Goal: Task Accomplishment & Management: Manage account settings

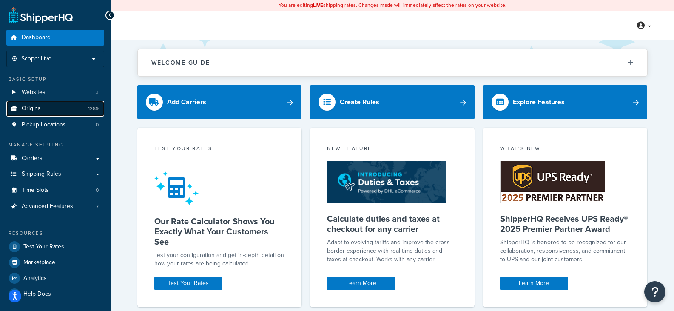
click at [49, 108] on link "Origins 1289" at bounding box center [55, 109] width 98 height 16
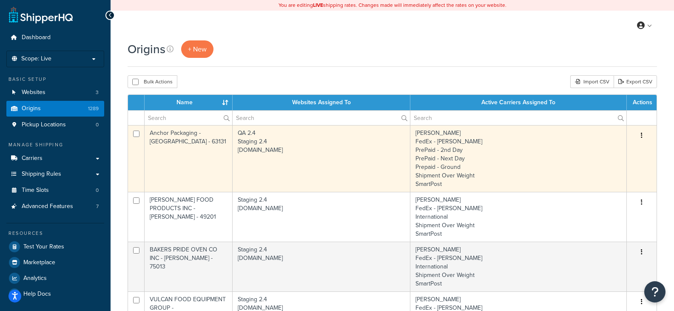
click at [457, 146] on td "[PERSON_NAME] FedEx - [PERSON_NAME] PrePaid - 2nd Day PrePaid - Next Day Prepai…" at bounding box center [519, 158] width 217 height 67
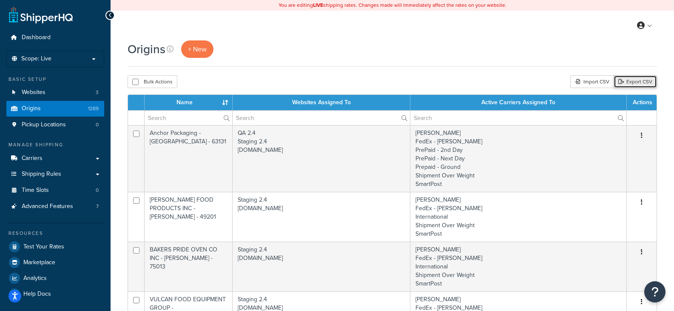
click at [643, 80] on link "Export CSV" at bounding box center [635, 81] width 43 height 13
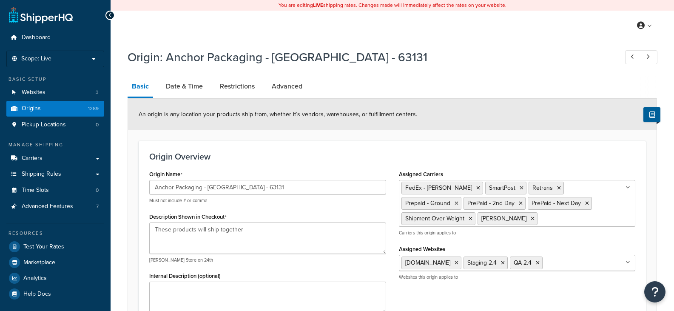
select select "25"
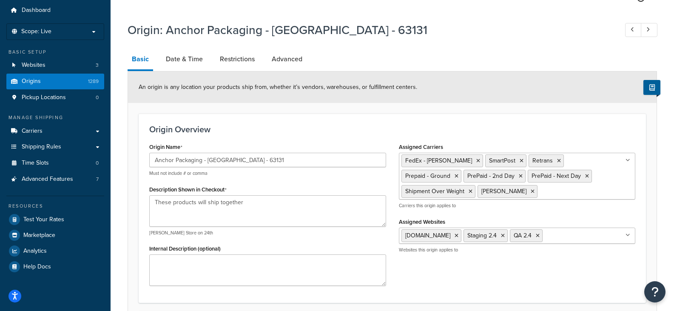
scroll to position [43, 0]
